Goal: Use online tool/utility: Utilize a website feature to perform a specific function

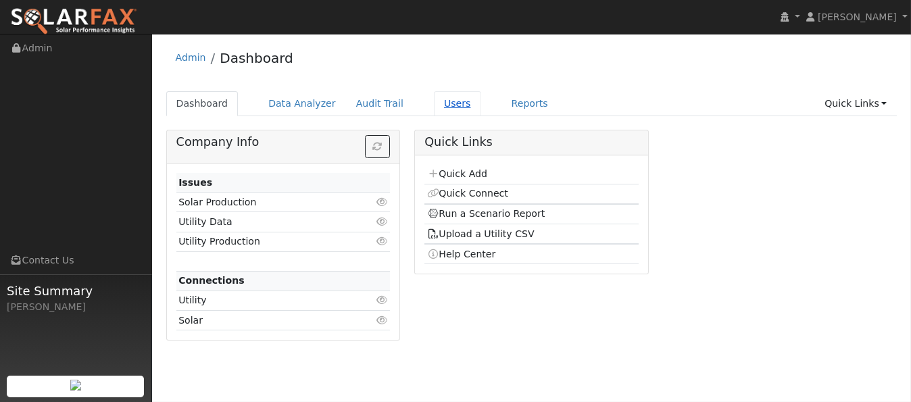
click at [440, 107] on link "Users" at bounding box center [457, 103] width 47 height 25
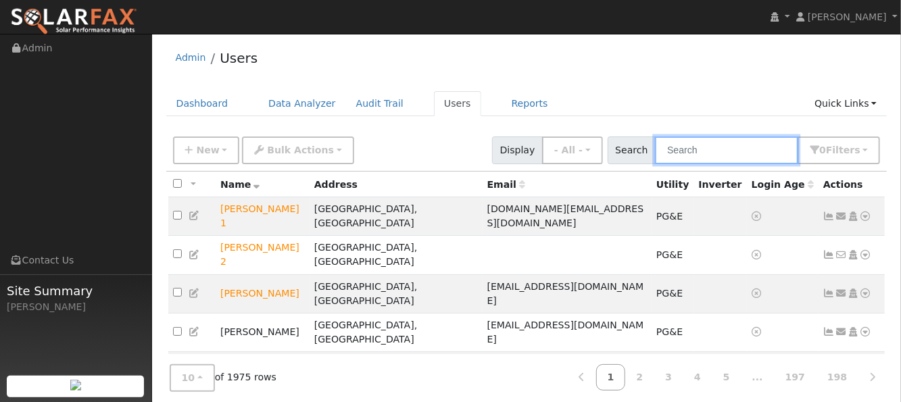
click at [749, 147] on input "text" at bounding box center [726, 150] width 143 height 28
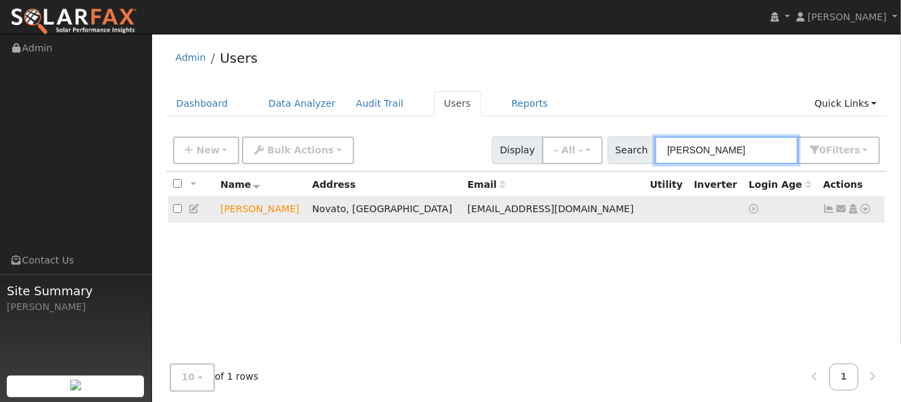
type input "arntz"
click at [865, 210] on icon at bounding box center [865, 208] width 12 height 9
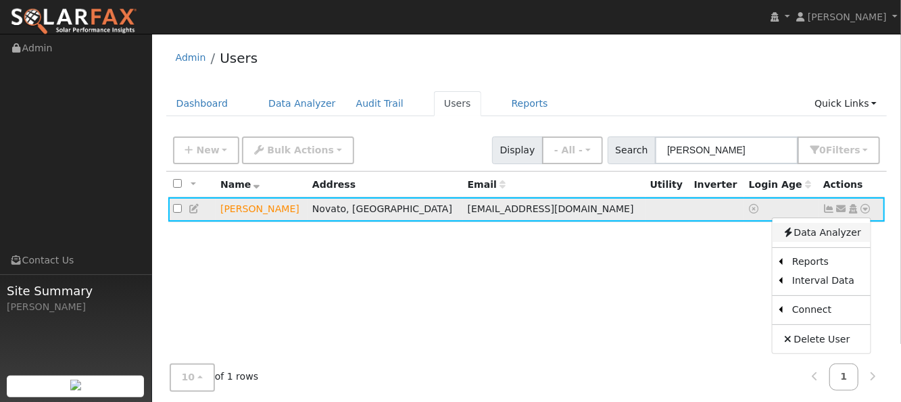
click at [850, 236] on link "Data Analyzer" at bounding box center [821, 232] width 98 height 19
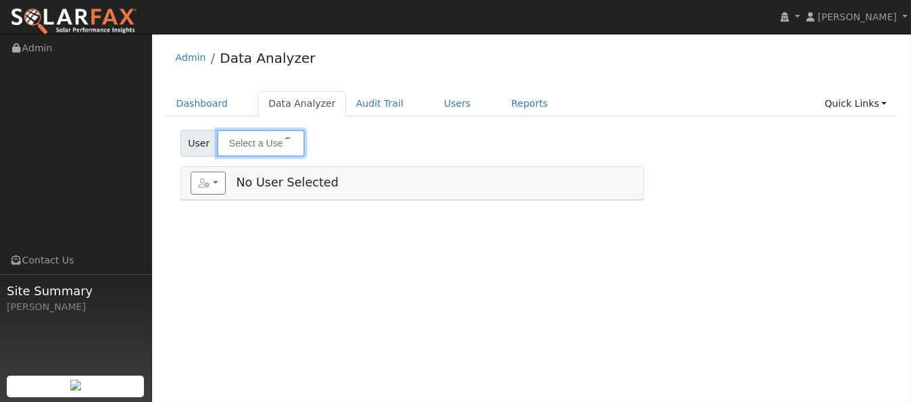
type input "[PERSON_NAME]"
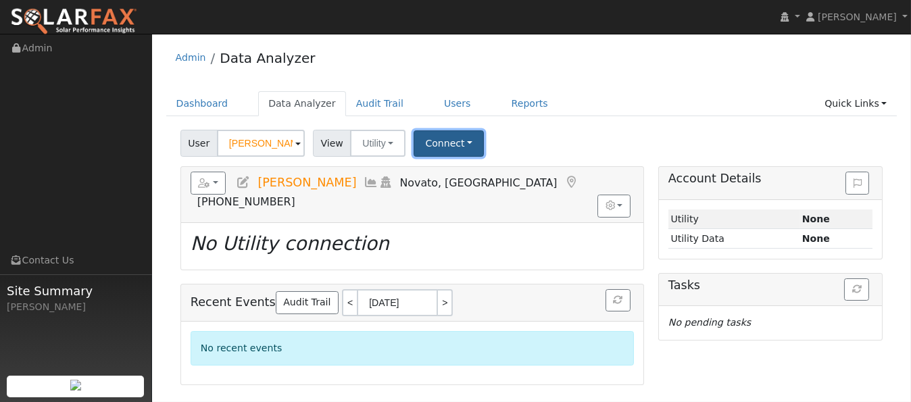
click at [449, 145] on button "Connect" at bounding box center [448, 143] width 70 height 26
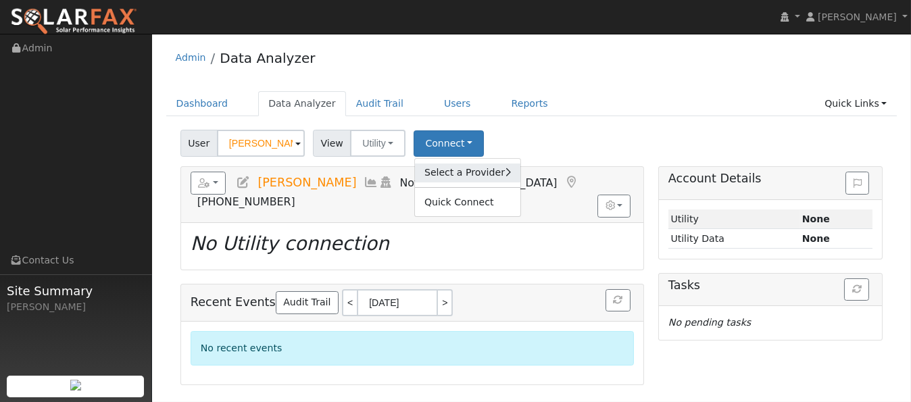
click at [451, 168] on link "Select a Provider" at bounding box center [467, 172] width 105 height 19
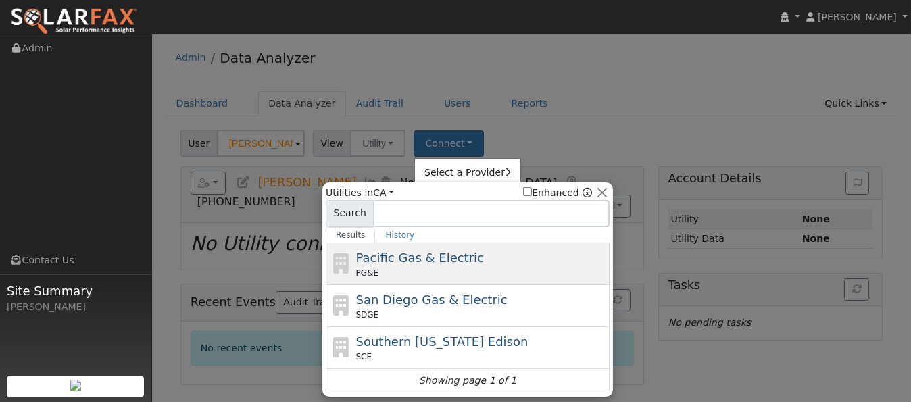
click at [389, 276] on div "PG&E" at bounding box center [481, 273] width 251 height 12
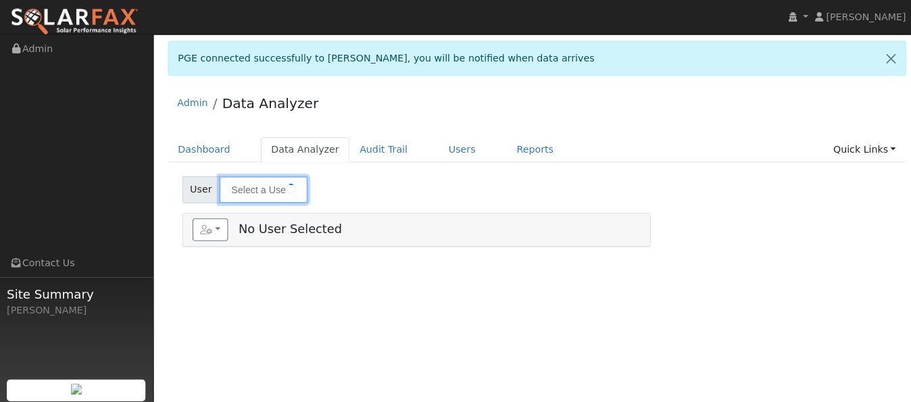
type input "Don Arntz"
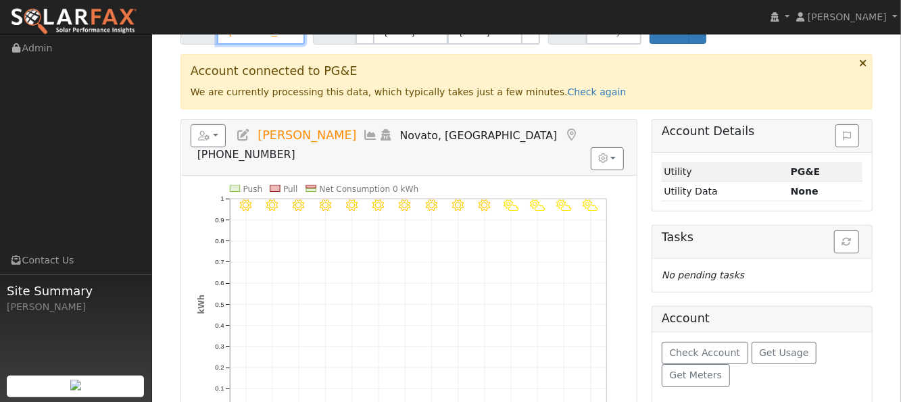
scroll to position [180, 0]
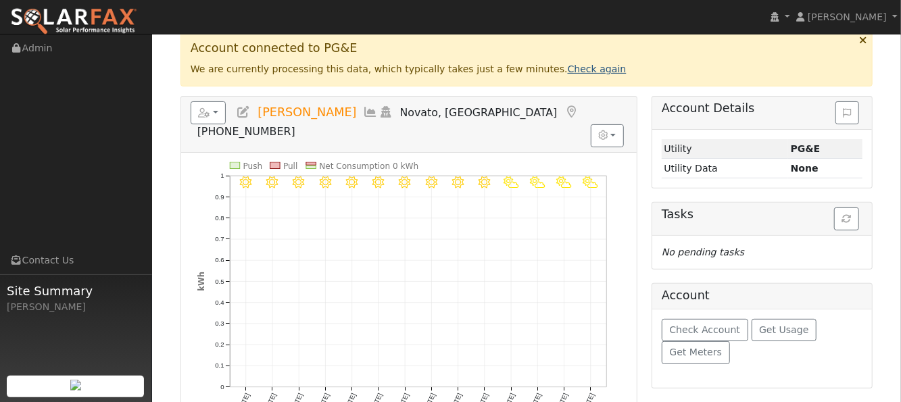
click at [568, 68] on link "Check again" at bounding box center [597, 69] width 59 height 11
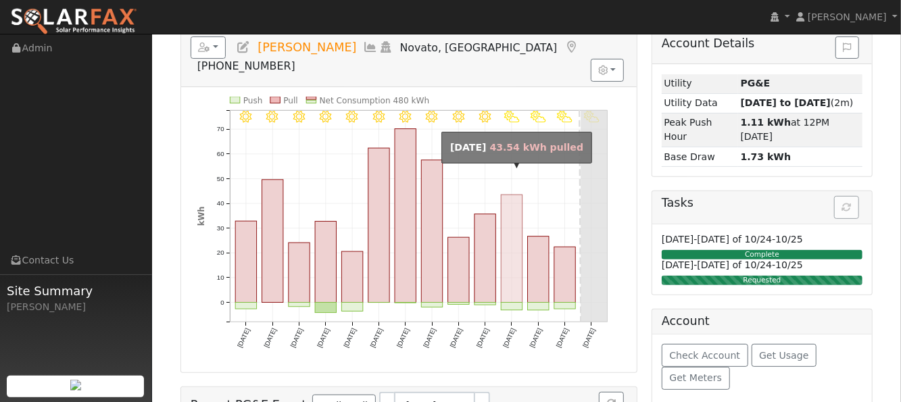
click at [511, 247] on rect "onclick=""" at bounding box center [511, 248] width 21 height 107
type input "10/03/2025"
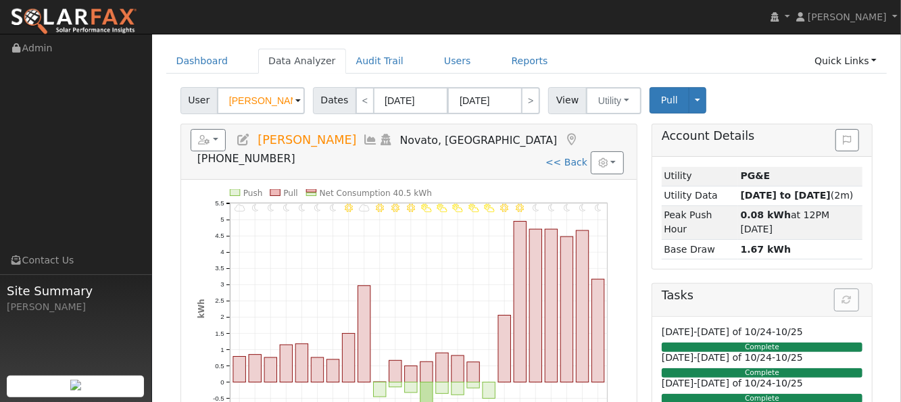
scroll to position [0, 0]
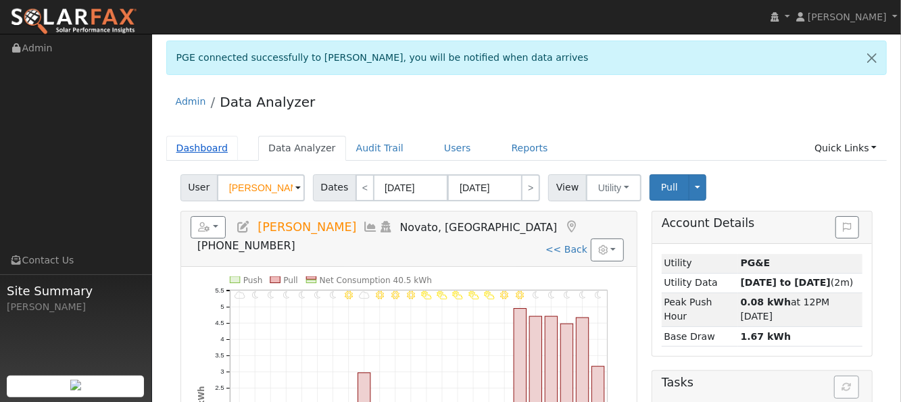
click at [197, 149] on link "Dashboard" at bounding box center [202, 148] width 72 height 25
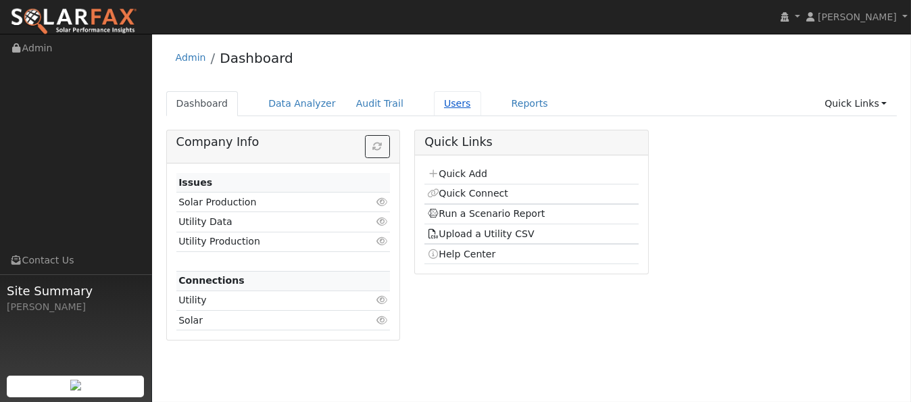
click at [445, 109] on link "Users" at bounding box center [457, 103] width 47 height 25
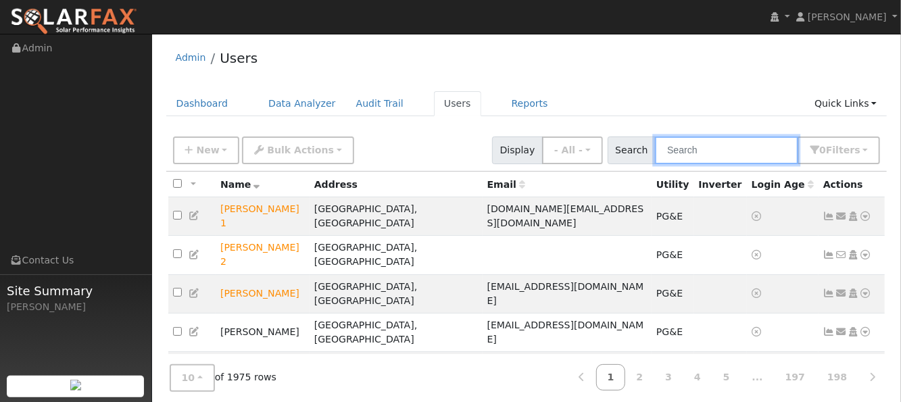
click at [722, 148] on input "text" at bounding box center [726, 150] width 143 height 28
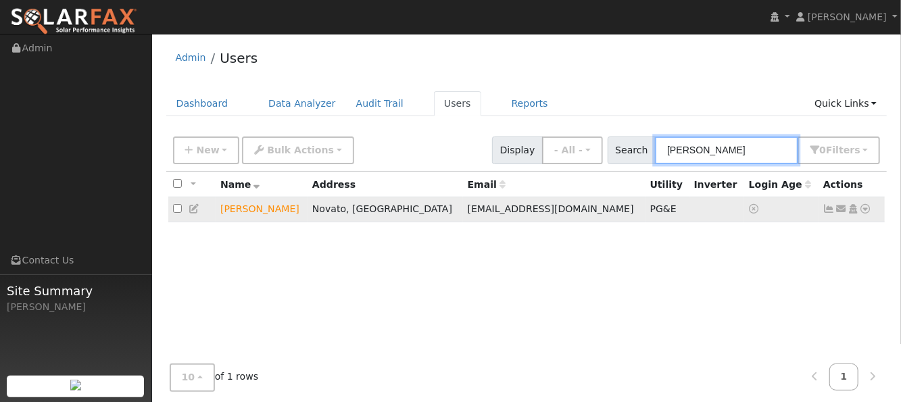
type input "arntz"
click at [867, 209] on icon at bounding box center [865, 208] width 12 height 9
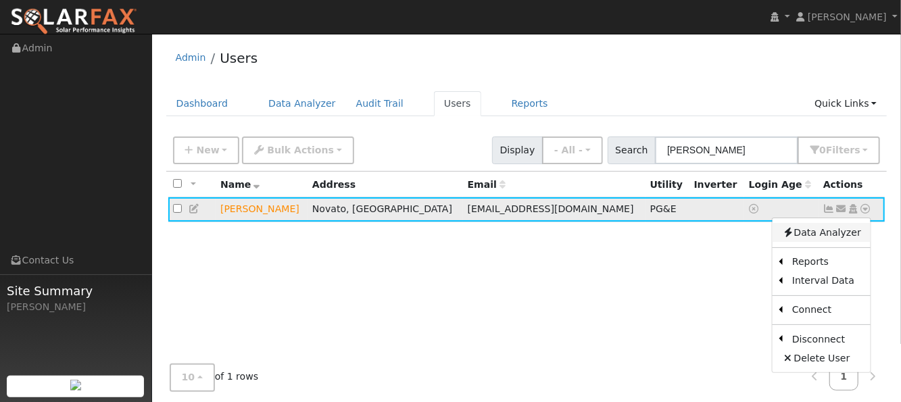
click at [840, 230] on link "Data Analyzer" at bounding box center [821, 232] width 98 height 19
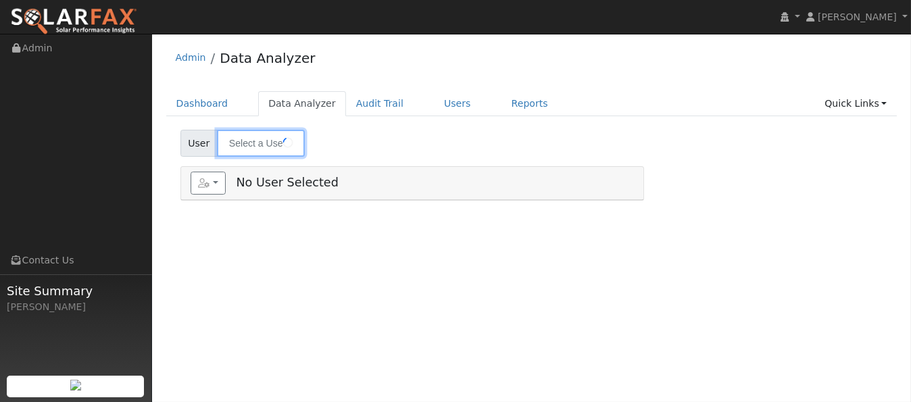
type input "[PERSON_NAME]"
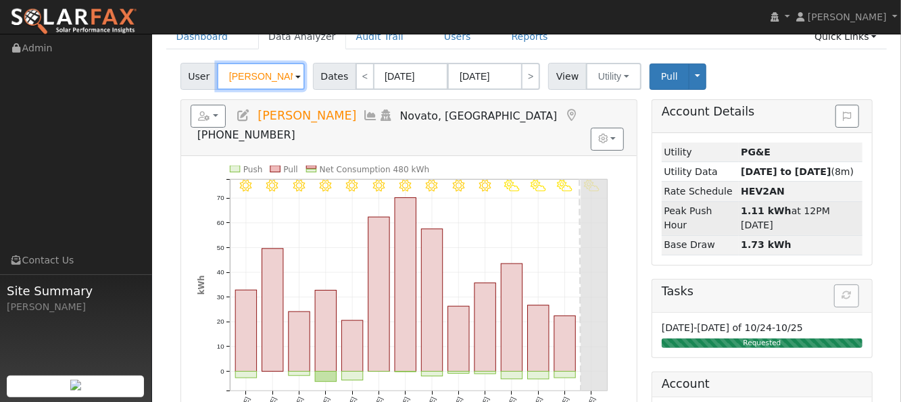
scroll to position [90, 0]
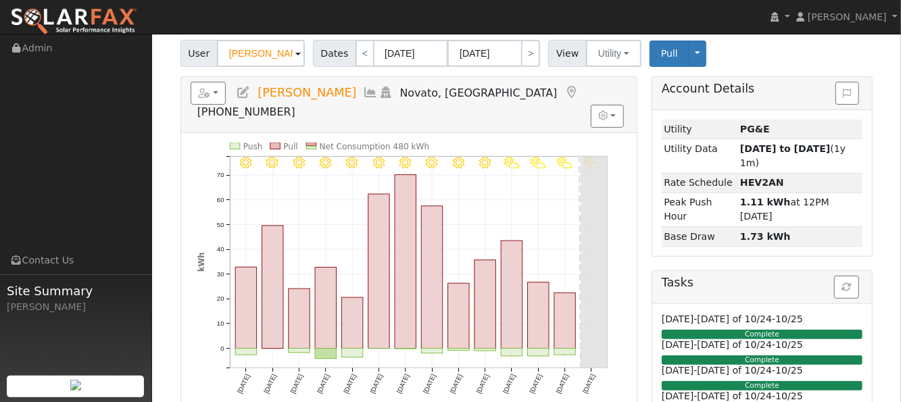
click at [765, 60] on div "User Don Arntz Account Default Account Default Account 55 Bay Canyon Road, Nova…" at bounding box center [526, 51] width 697 height 32
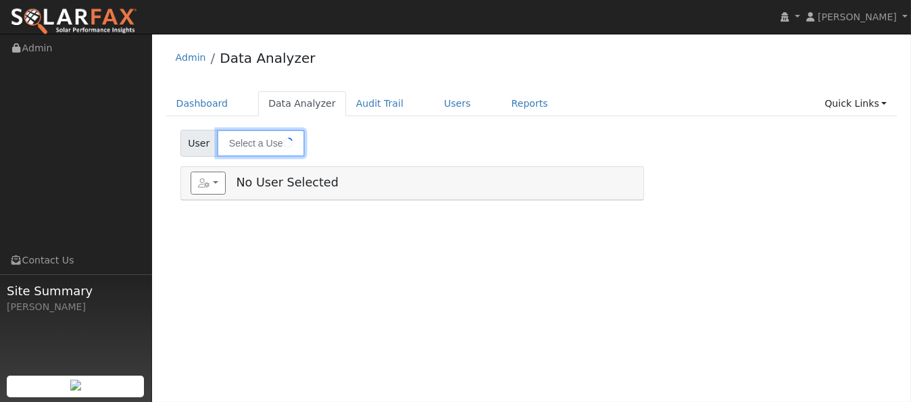
type input "[PERSON_NAME]"
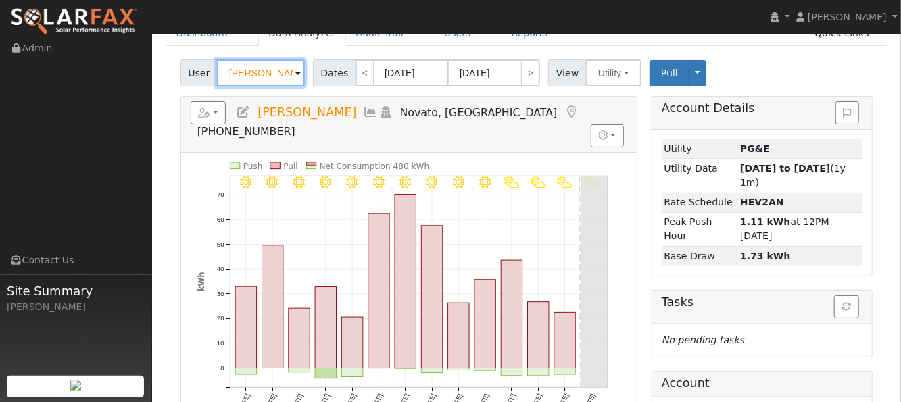
scroll to position [90, 0]
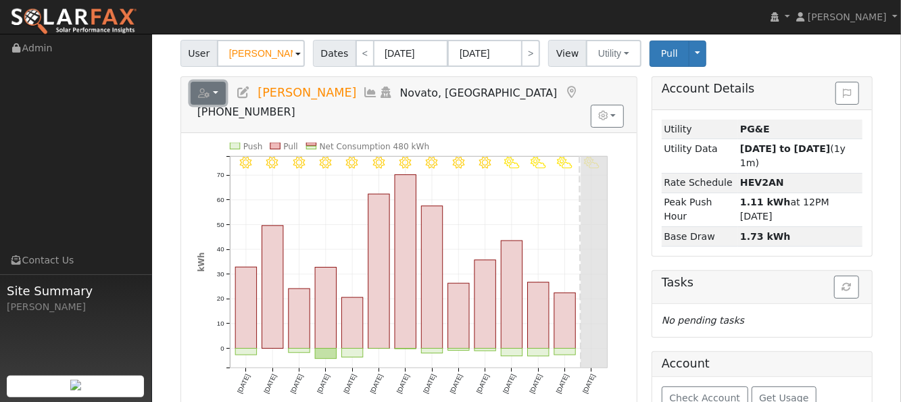
click at [195, 89] on button "button" at bounding box center [209, 93] width 36 height 23
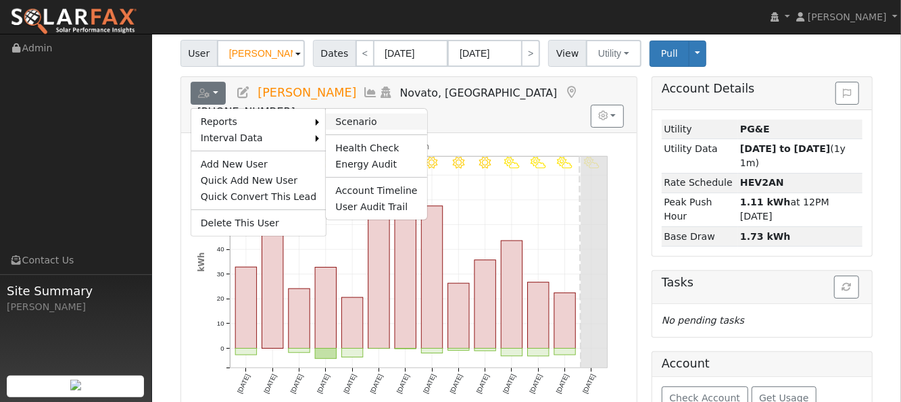
click at [348, 117] on link "Scenario" at bounding box center [376, 122] width 101 height 16
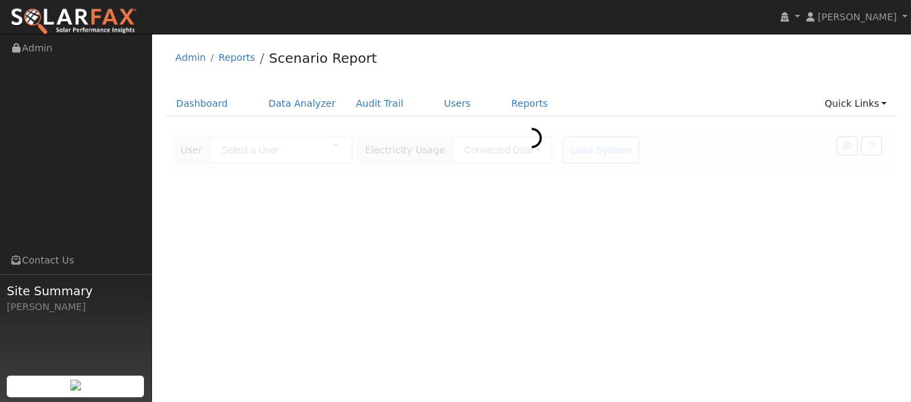
type input "[PERSON_NAME]"
type input "Pacific Gas & Electric"
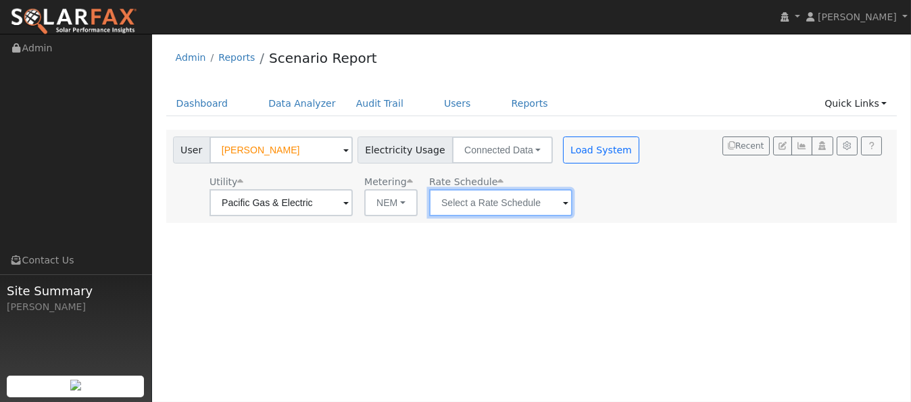
click at [504, 202] on input "text" at bounding box center [500, 202] width 143 height 27
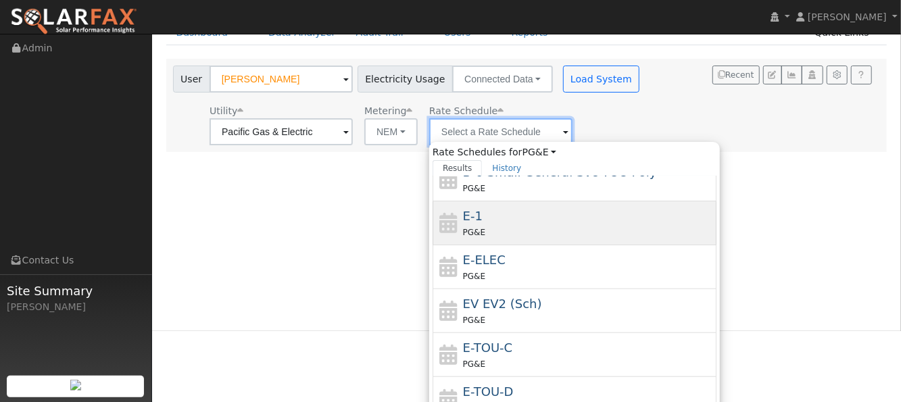
scroll to position [90, 0]
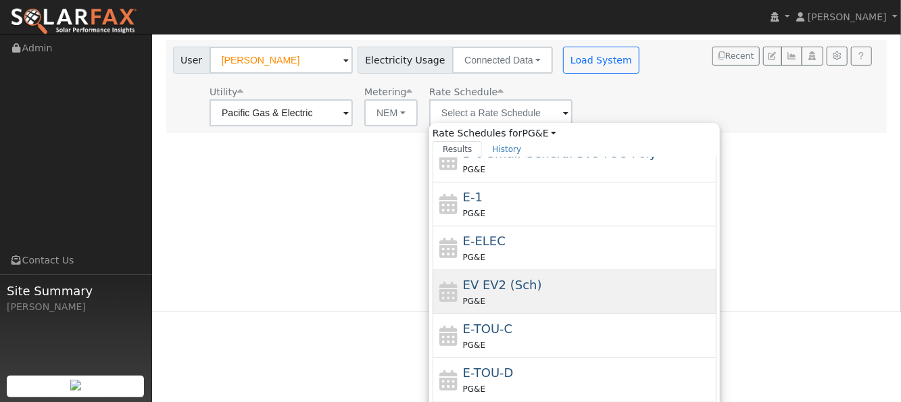
click at [492, 284] on span "EV EV2 (Sch)" at bounding box center [502, 285] width 79 height 14
type input "EV EV2 (Sch)"
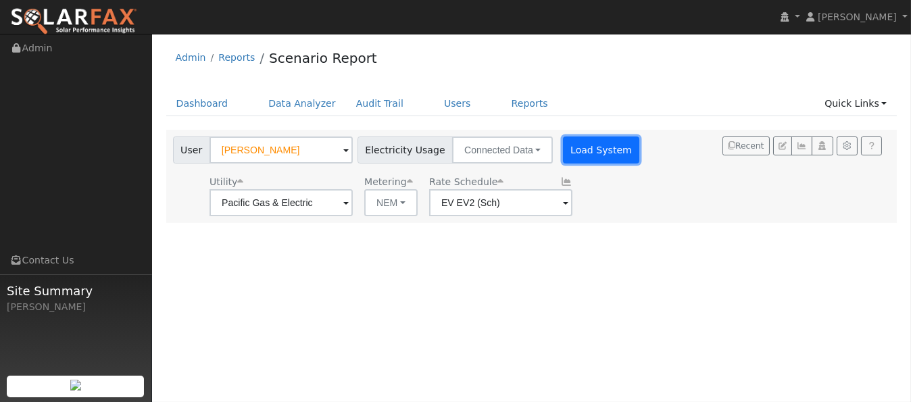
click at [565, 150] on button "Load System" at bounding box center [601, 149] width 77 height 27
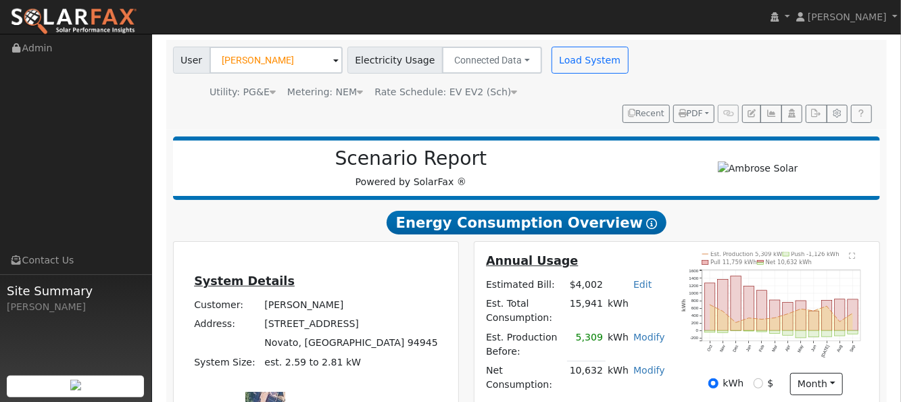
scroll to position [180, 0]
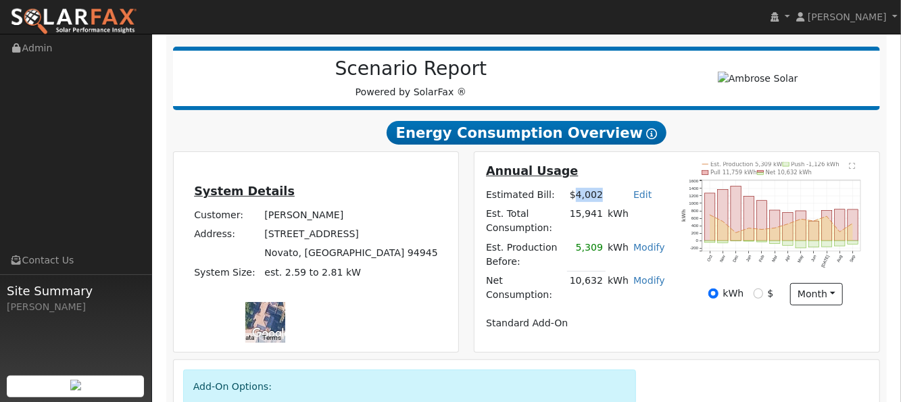
drag, startPoint x: 583, startPoint y: 172, endPoint x: 613, endPoint y: 170, distance: 29.8
click at [611, 186] on tr "Estimated Bill: $4,002 Edit Estimated Bill $ Annual" at bounding box center [576, 195] width 184 height 19
click at [621, 186] on td at bounding box center [618, 195] width 26 height 19
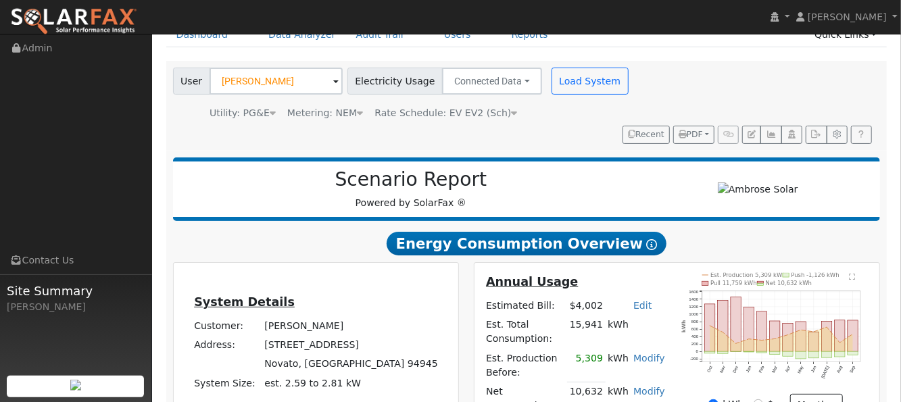
scroll to position [0, 0]
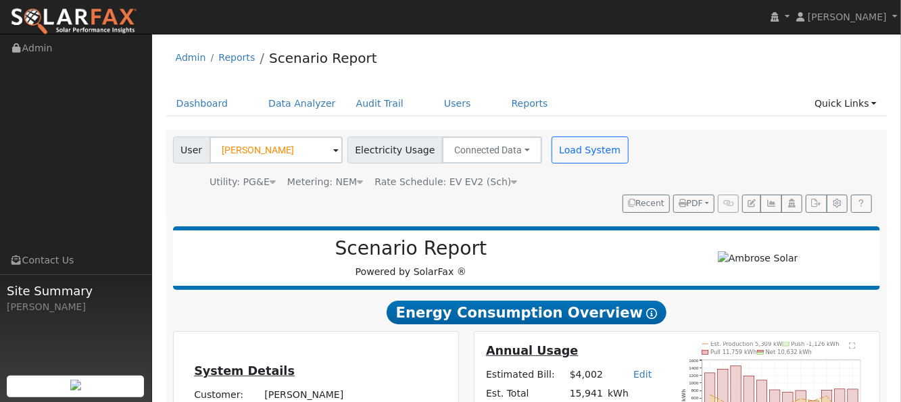
click at [302, 117] on div "Dashboard Data Analyzer Audit Trail Users Reports Quick Links Quick Add Quick C…" at bounding box center [526, 110] width 721 height 39
click at [305, 105] on link "Data Analyzer" at bounding box center [302, 103] width 88 height 25
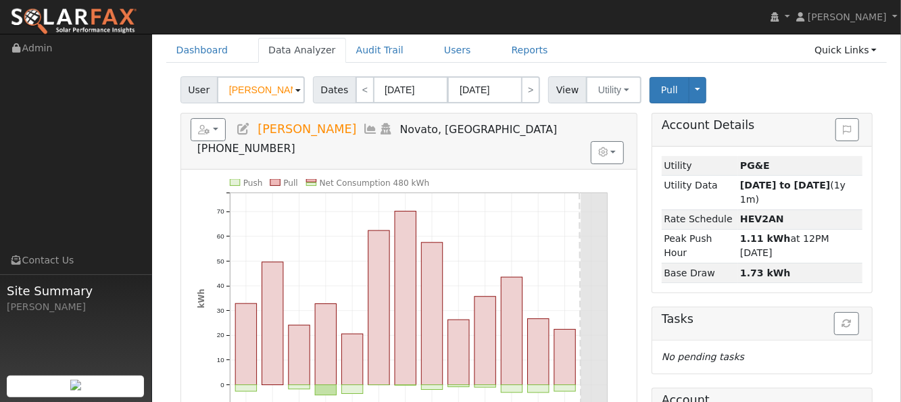
scroll to position [90, 0]
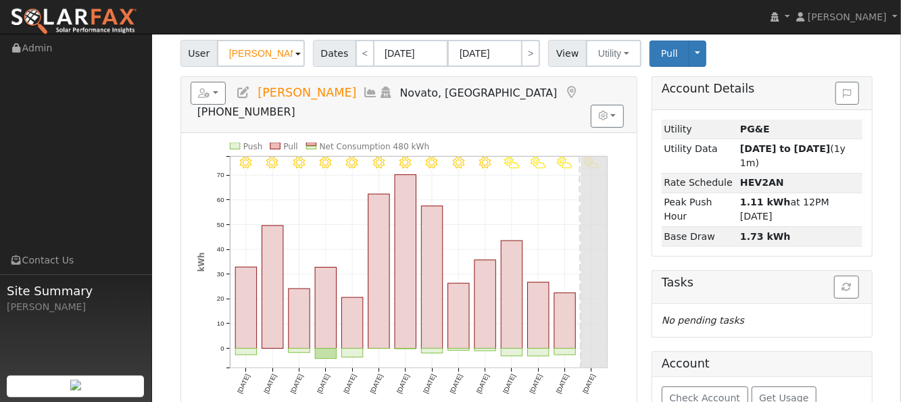
click at [363, 93] on icon at bounding box center [370, 92] width 15 height 12
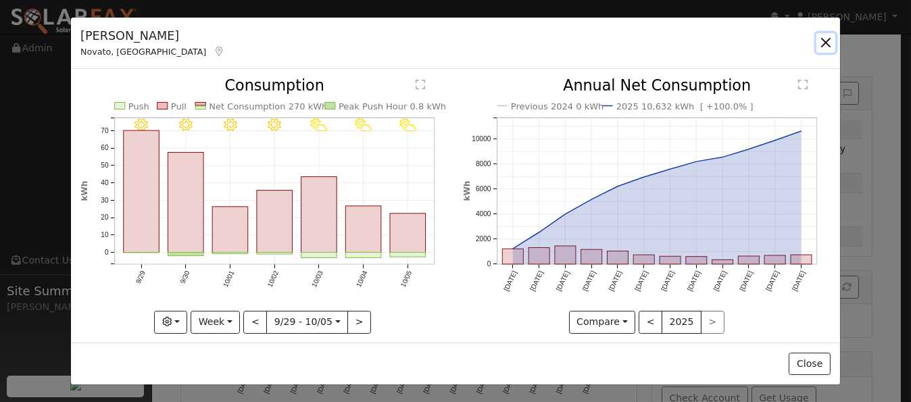
click at [820, 45] on button "button" at bounding box center [825, 42] width 19 height 19
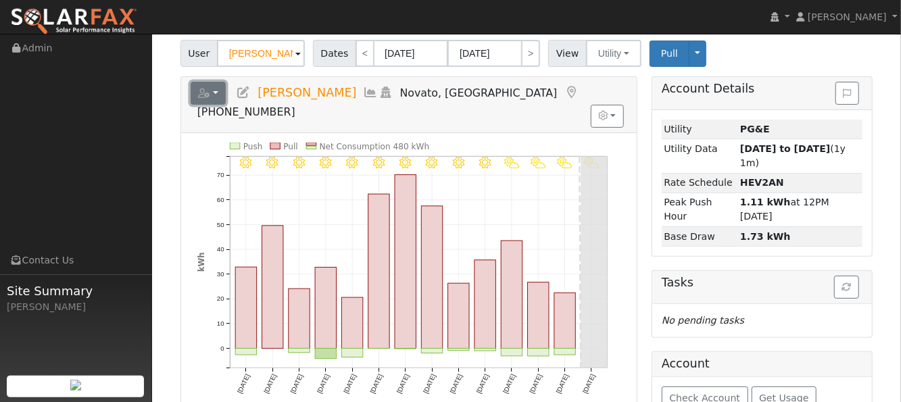
click at [214, 90] on button "button" at bounding box center [209, 93] width 36 height 23
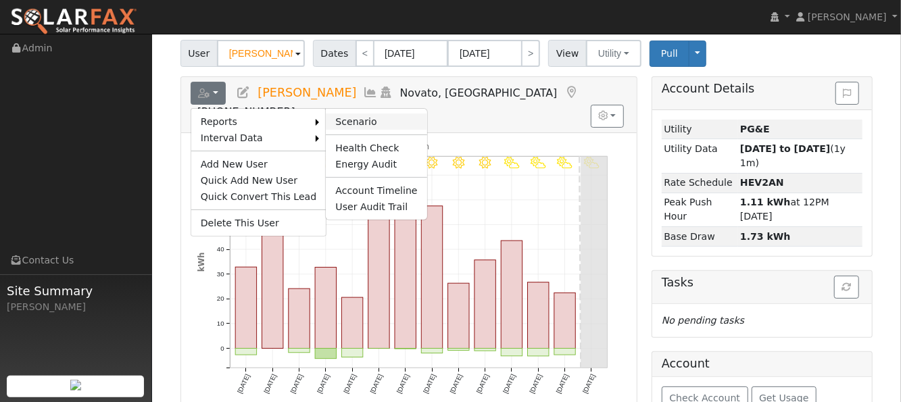
click at [338, 120] on link "Scenario" at bounding box center [376, 122] width 101 height 16
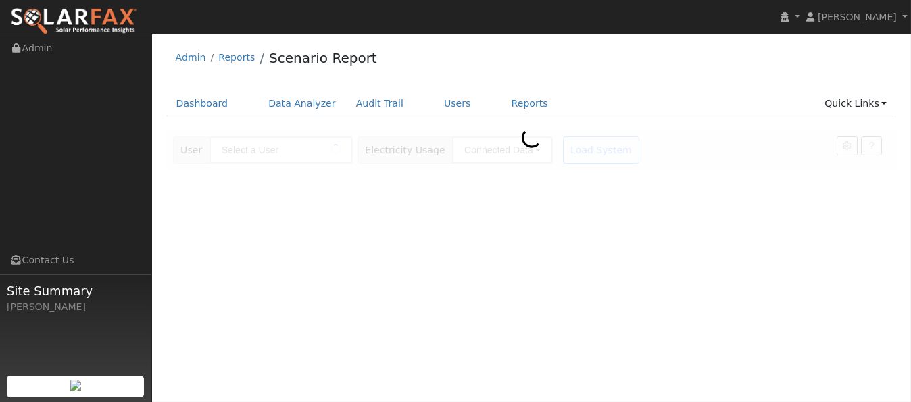
type input "[PERSON_NAME]"
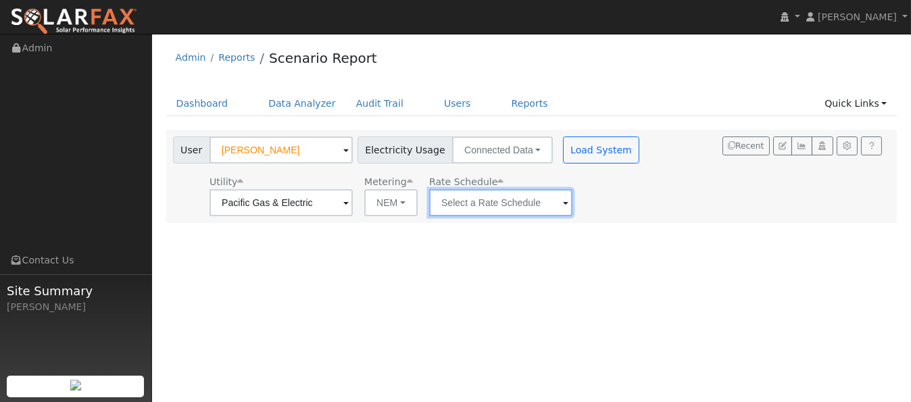
click at [459, 203] on input "text" at bounding box center [500, 202] width 143 height 27
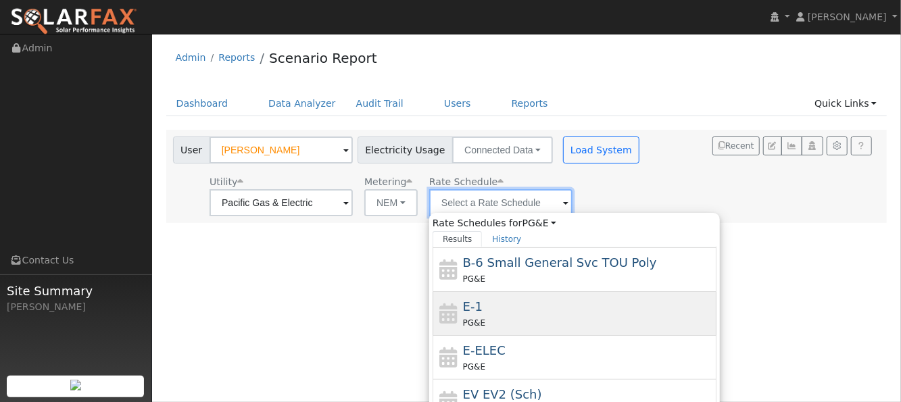
scroll to position [233, 0]
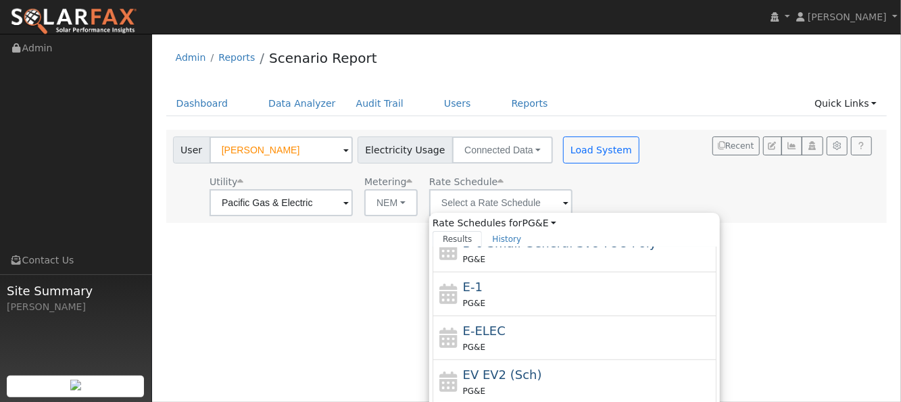
click at [463, 371] on span "EV EV2 (Sch)" at bounding box center [502, 375] width 79 height 14
type input "EV EV2 (Sch)"
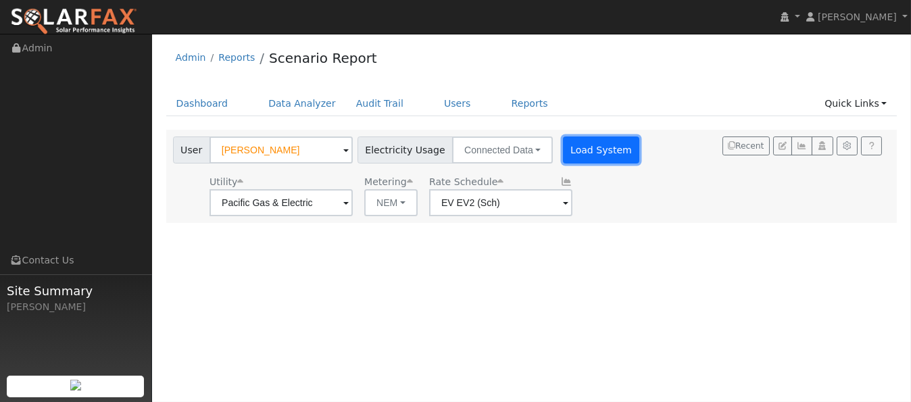
click at [582, 161] on button "Load System" at bounding box center [601, 149] width 77 height 27
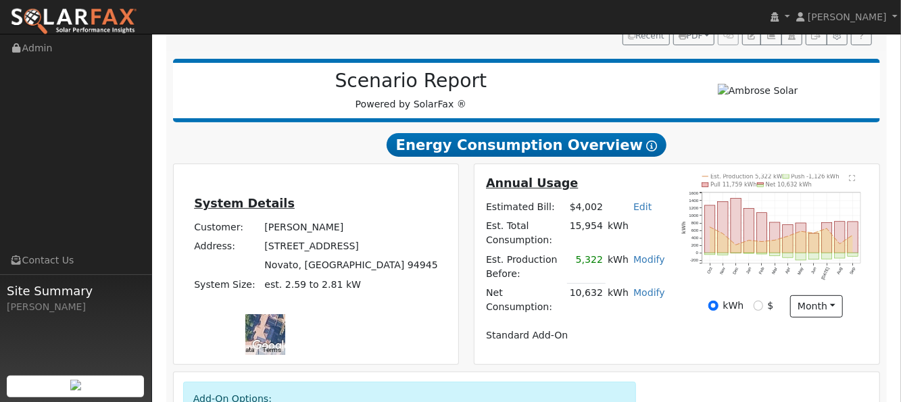
scroll to position [180, 0]
